Goal: Entertainment & Leisure: Consume media (video, audio)

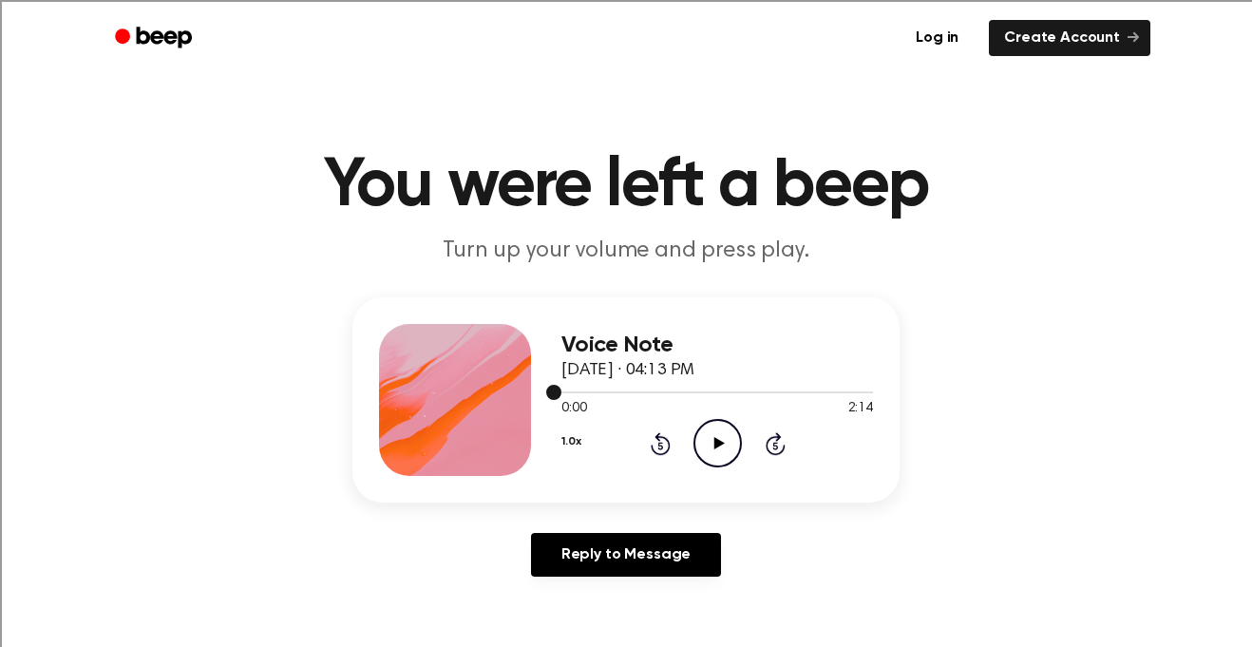
click at [704, 391] on div at bounding box center [717, 392] width 312 height 2
click at [775, 443] on icon at bounding box center [774, 446] width 5 height 8
click at [768, 442] on icon at bounding box center [776, 443] width 20 height 23
click at [772, 441] on icon "Skip 5 seconds" at bounding box center [775, 443] width 21 height 25
click at [770, 443] on icon "Skip 5 seconds" at bounding box center [775, 443] width 21 height 25
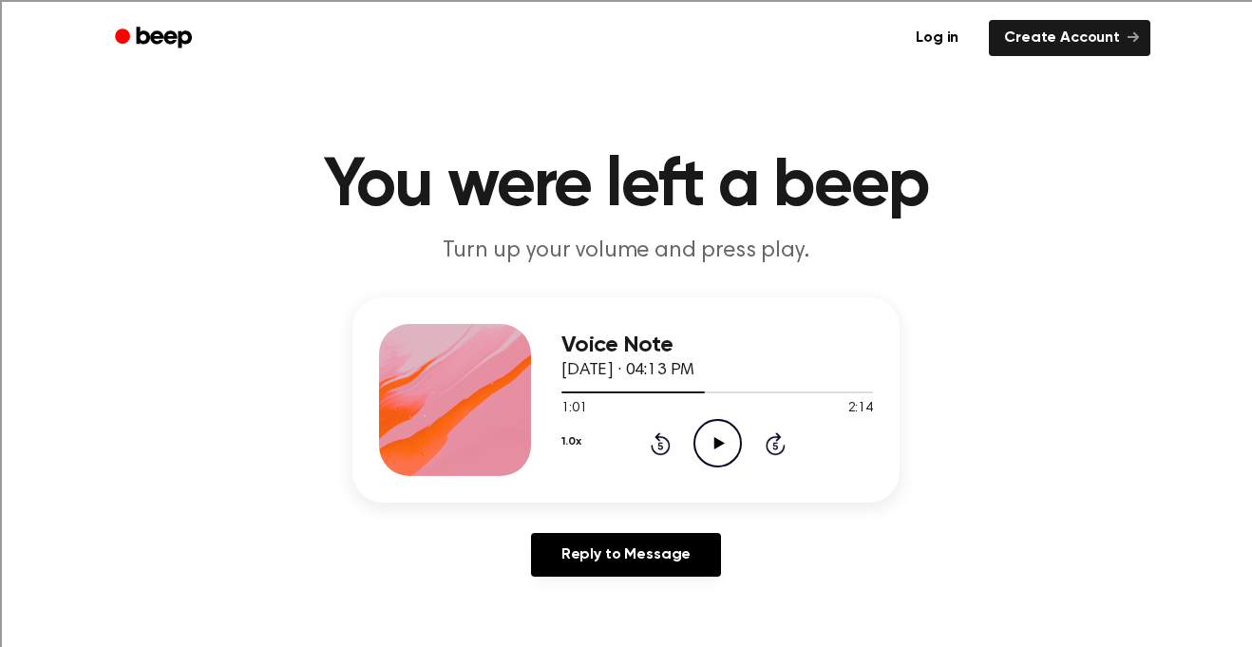
click at [770, 443] on icon "Skip 5 seconds" at bounding box center [775, 443] width 21 height 25
click at [729, 441] on icon "Play Audio" at bounding box center [717, 443] width 48 height 48
click at [721, 434] on icon "Pause Audio" at bounding box center [717, 443] width 48 height 48
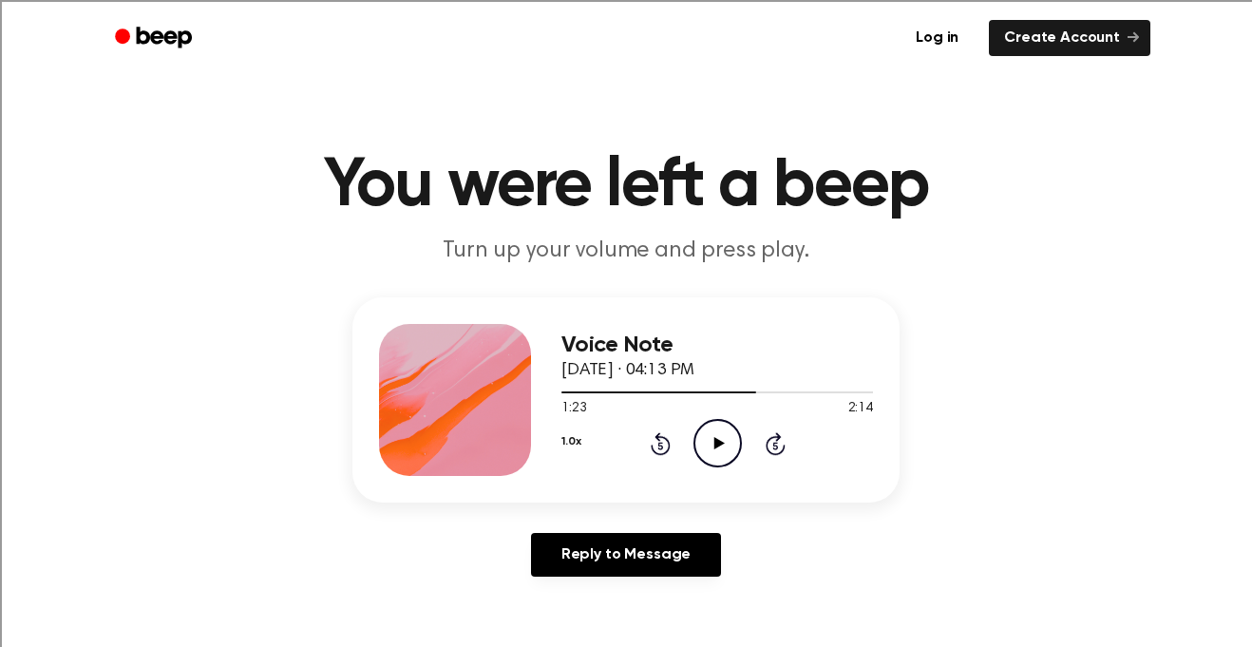
click at [722, 439] on icon "Play Audio" at bounding box center [717, 443] width 48 height 48
click at [708, 440] on icon "Pause Audio" at bounding box center [717, 443] width 48 height 48
click at [692, 388] on div at bounding box center [717, 391] width 312 height 15
click at [777, 450] on icon "Skip 5 seconds" at bounding box center [775, 443] width 21 height 25
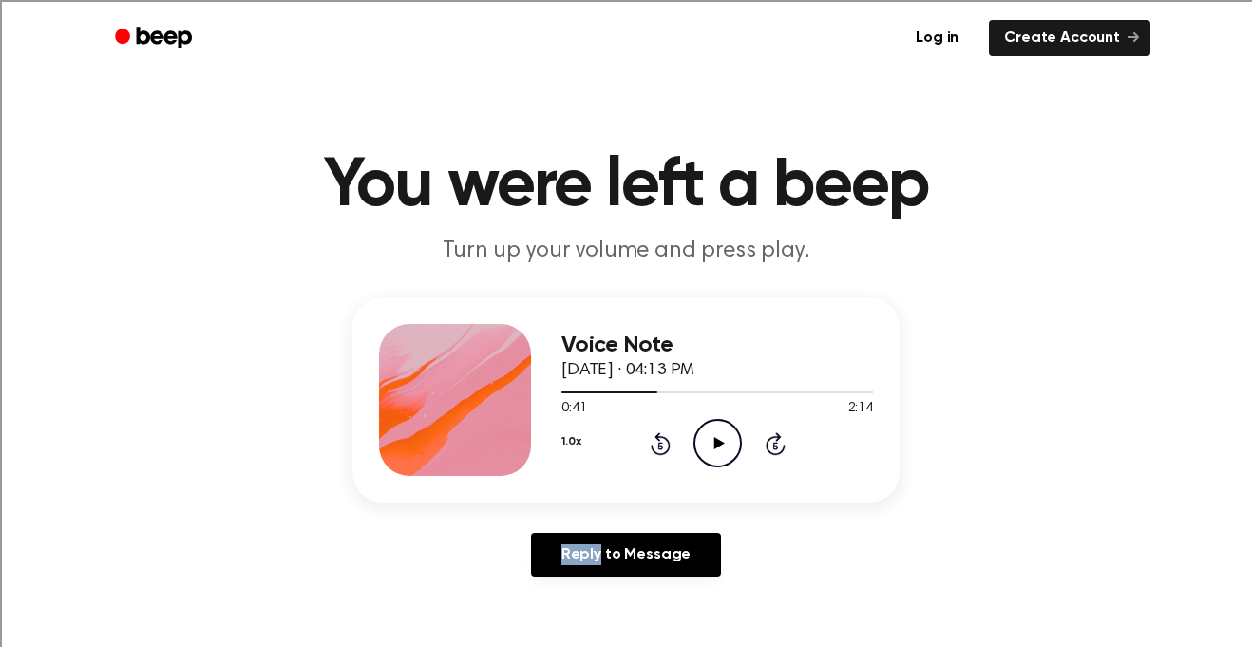
click at [777, 450] on icon "Skip 5 seconds" at bounding box center [775, 443] width 21 height 25
click at [775, 453] on icon at bounding box center [776, 443] width 20 height 23
click at [717, 433] on icon "Play Audio" at bounding box center [717, 443] width 48 height 48
click at [779, 440] on icon "Skip 5 seconds" at bounding box center [775, 443] width 21 height 25
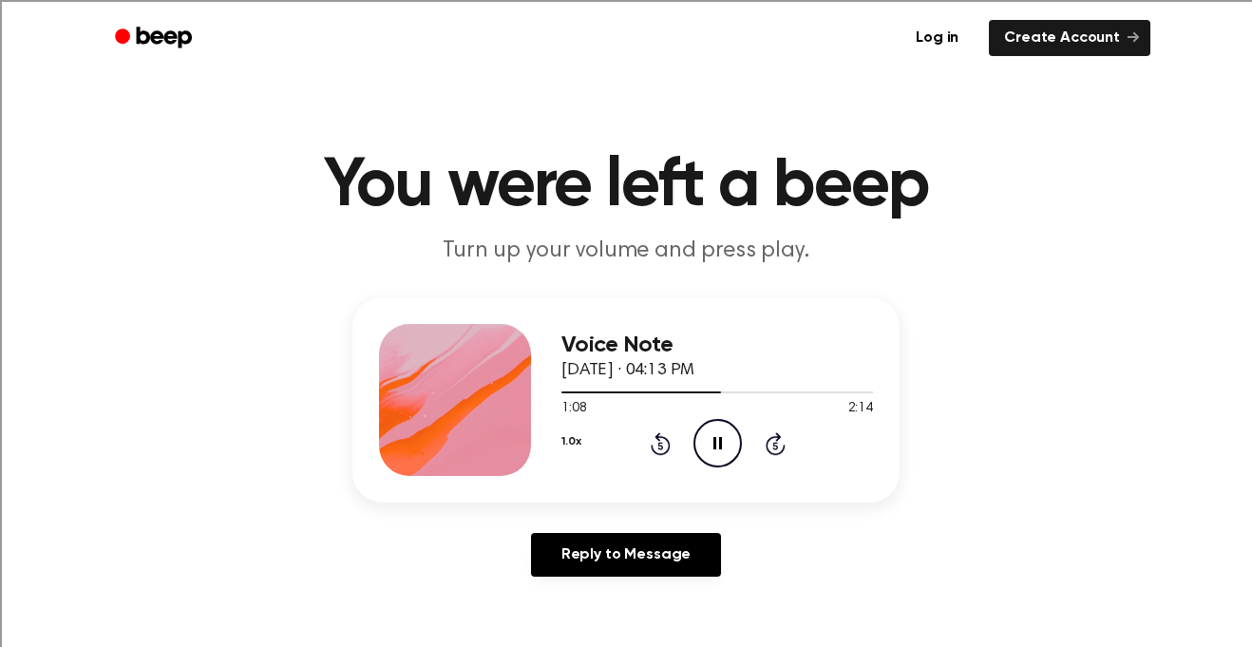
click at [779, 440] on icon "Skip 5 seconds" at bounding box center [775, 443] width 21 height 25
click at [778, 440] on icon "Skip 5 seconds" at bounding box center [775, 443] width 21 height 25
click at [775, 440] on icon at bounding box center [776, 443] width 20 height 23
click at [719, 443] on icon at bounding box center [717, 443] width 9 height 12
click at [719, 443] on icon at bounding box center [718, 443] width 10 height 12
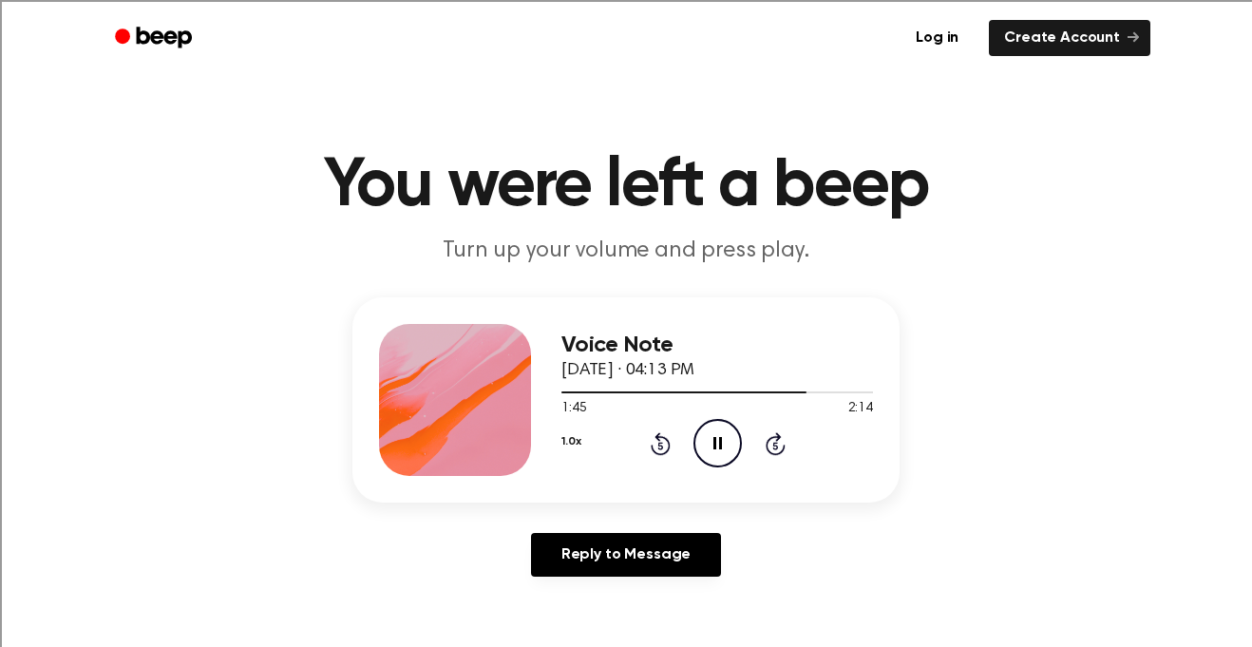
click at [719, 443] on icon at bounding box center [717, 443] width 9 height 12
click at [717, 452] on icon "Play Audio" at bounding box center [717, 443] width 48 height 48
click at [717, 452] on icon "Pause Audio" at bounding box center [717, 443] width 48 height 48
click at [705, 445] on icon "Play Audio" at bounding box center [717, 443] width 48 height 48
click at [710, 451] on icon "Pause Audio" at bounding box center [717, 443] width 48 height 48
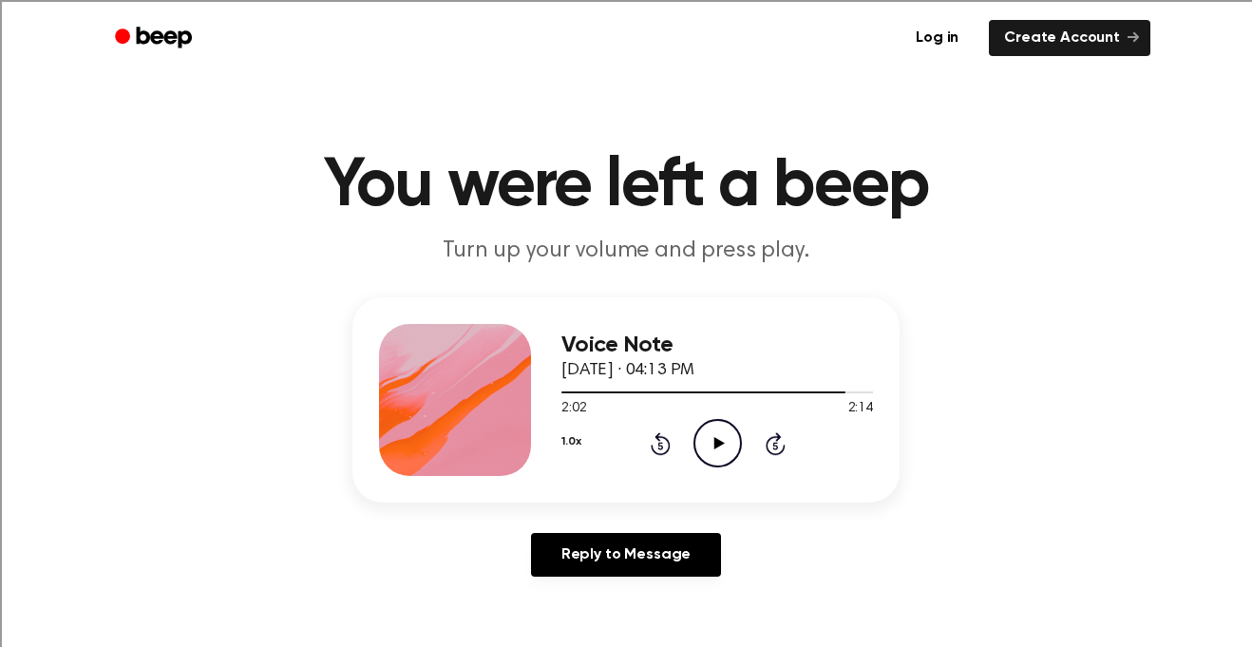
click at [729, 446] on icon "Play Audio" at bounding box center [717, 443] width 48 height 48
click at [730, 438] on icon "Pause Audio" at bounding box center [717, 443] width 48 height 48
